Goal: Transaction & Acquisition: Purchase product/service

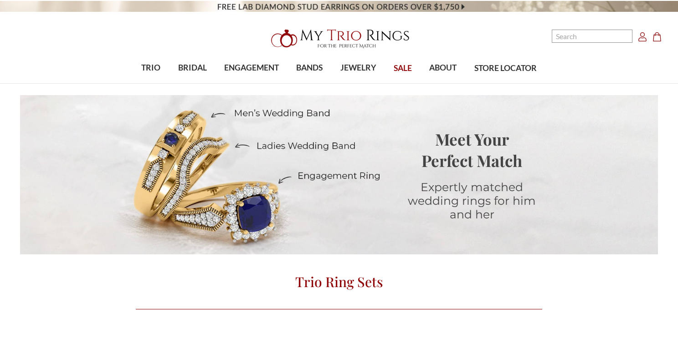
click at [400, 67] on span "SALE" at bounding box center [403, 68] width 18 height 12
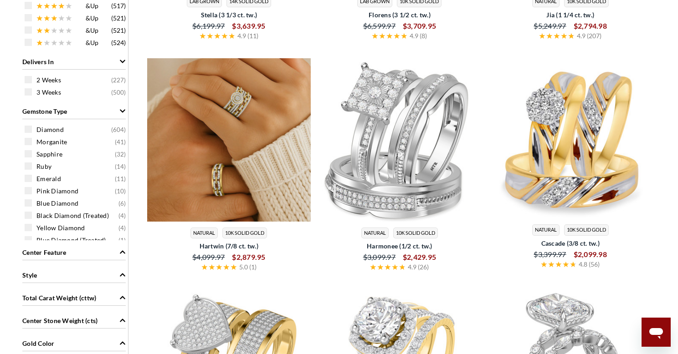
click at [269, 172] on img at bounding box center [229, 140] width 164 height 164
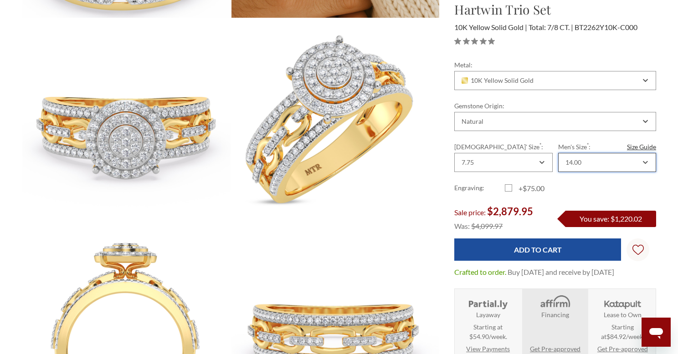
click at [645, 162] on icon "Combobox" at bounding box center [645, 162] width 5 height 5
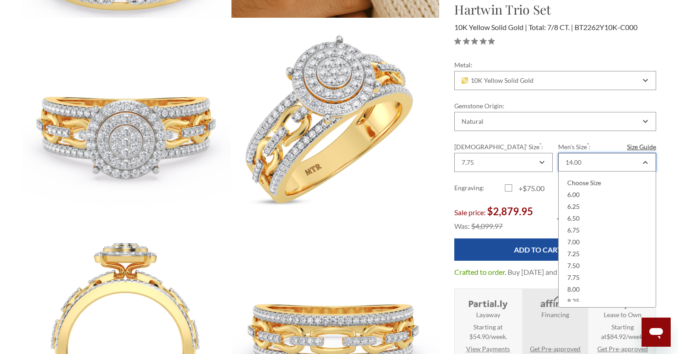
scroll to position [278, 0]
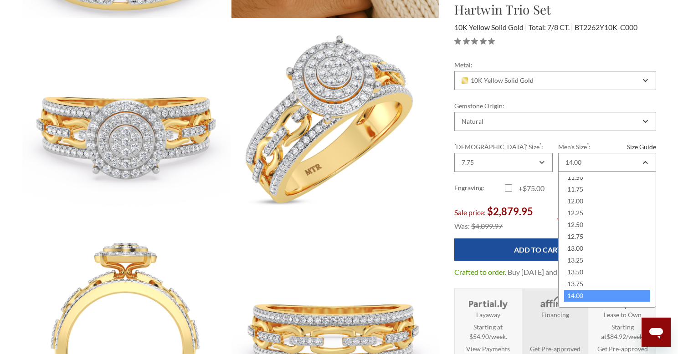
click at [662, 216] on div "Metal: Choose Options 10K Yellow Solid Gold 10K White Solid Gold 10K Rose Solid…" at bounding box center [555, 221] width 216 height 322
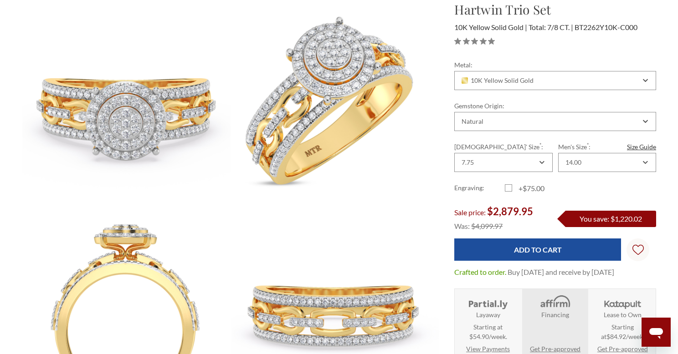
scroll to position [318, 0]
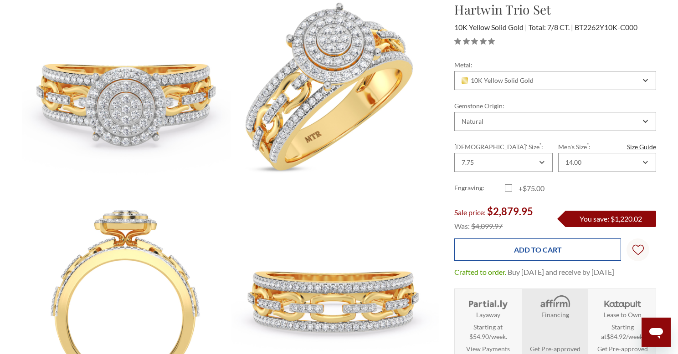
click at [549, 249] on input "Add to Cart" at bounding box center [537, 250] width 167 height 22
type input "Add to Cart"
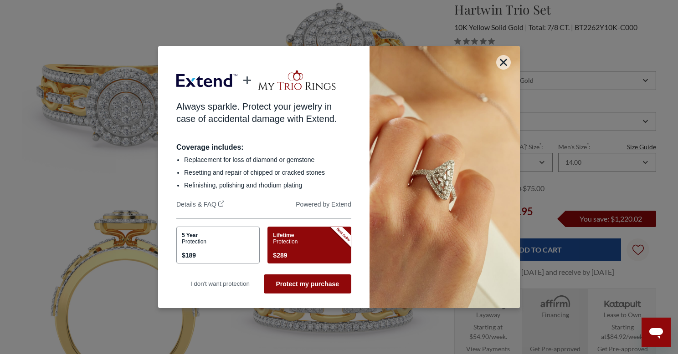
scroll to position [0, 0]
click at [302, 286] on button "Protect my purchase" at bounding box center [307, 284] width 87 height 19
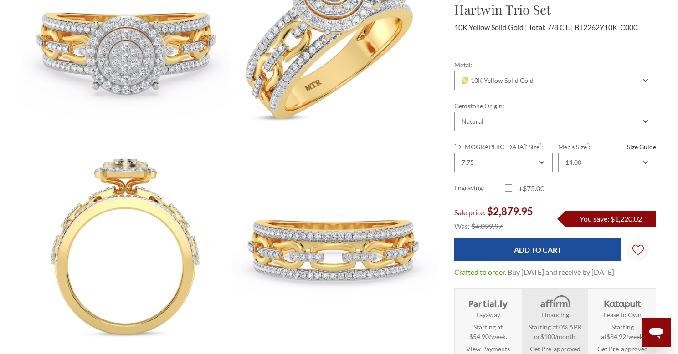
scroll to position [405, 0]
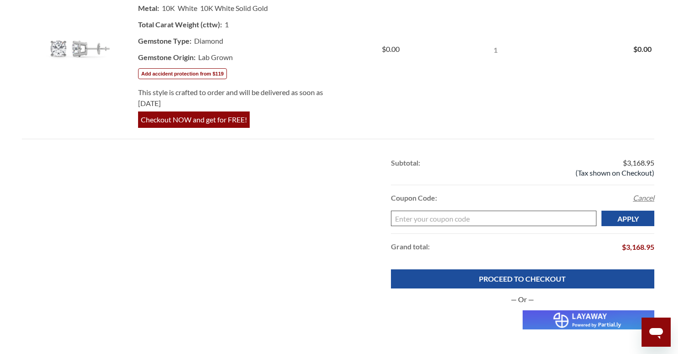
scroll to position [577, 0]
